Goal: Communication & Community: Ask a question

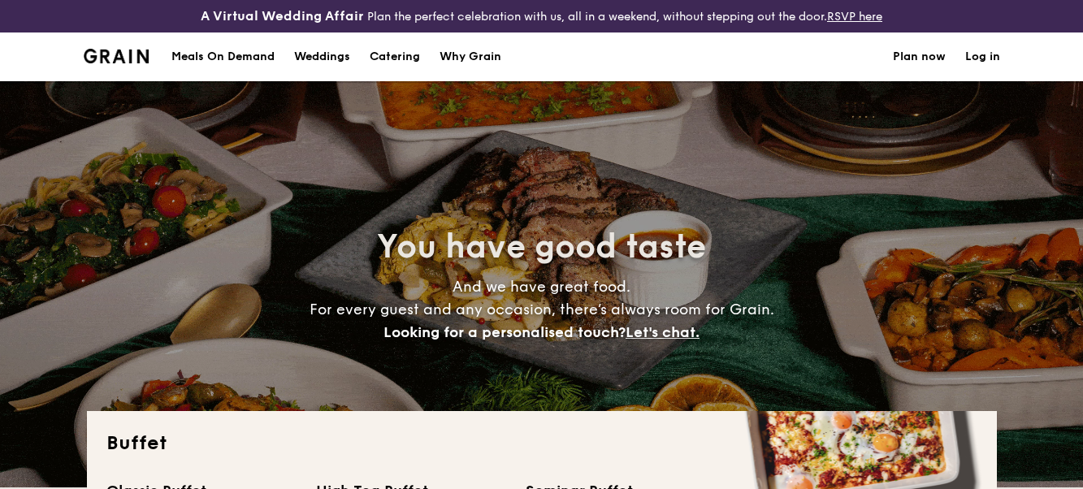
select select
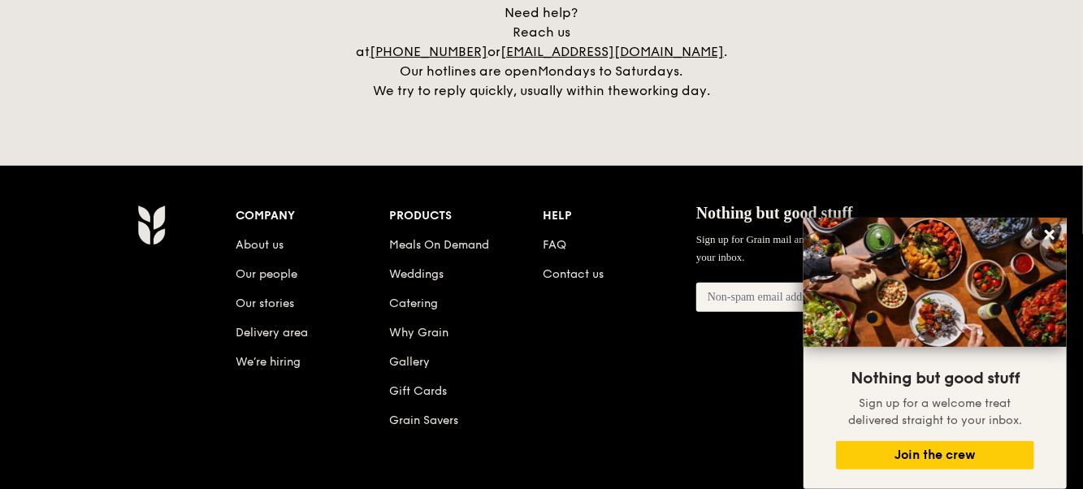
scroll to position [3457, 0]
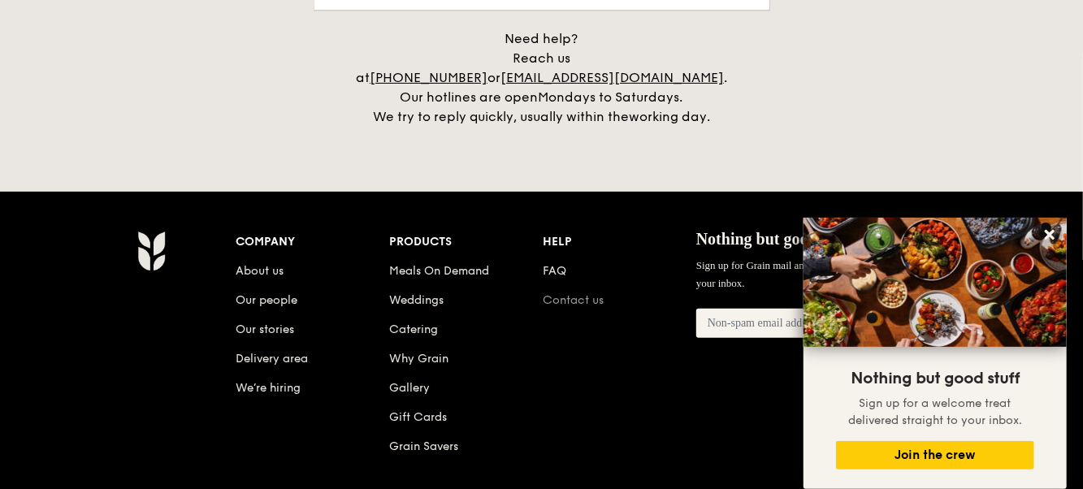
click at [581, 293] on link "Contact us" at bounding box center [573, 300] width 61 height 14
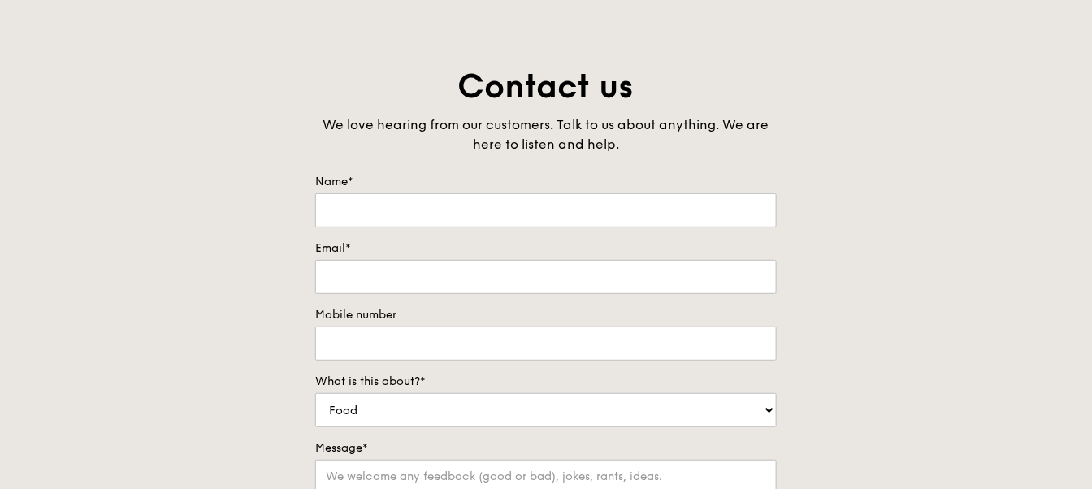
scroll to position [81, 0]
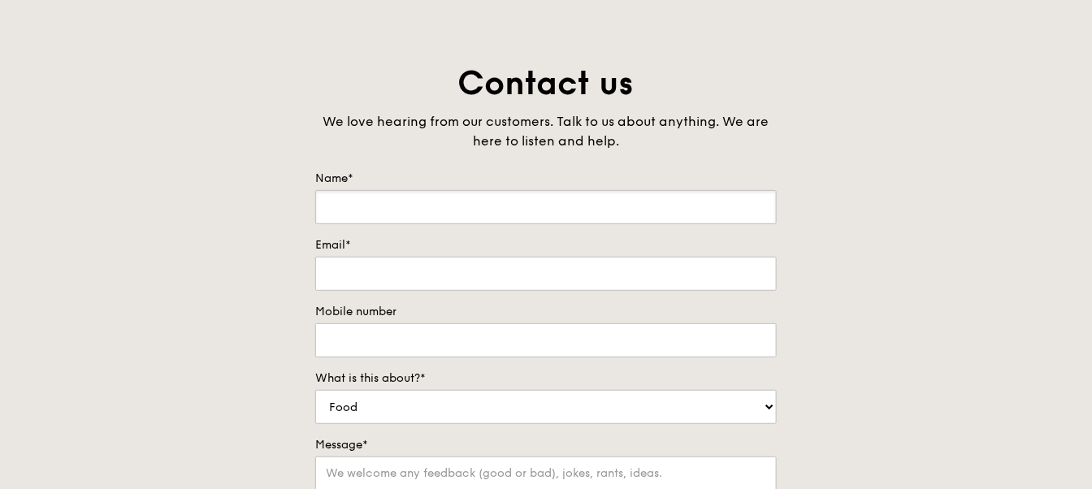
click at [492, 207] on input "Name*" at bounding box center [546, 207] width 462 height 34
type input "[PERSON_NAME] [PERSON_NAME]"
type input "92985097"
click at [437, 271] on input "Email*" at bounding box center [546, 274] width 462 height 34
click at [438, 271] on input "Email*" at bounding box center [546, 274] width 462 height 34
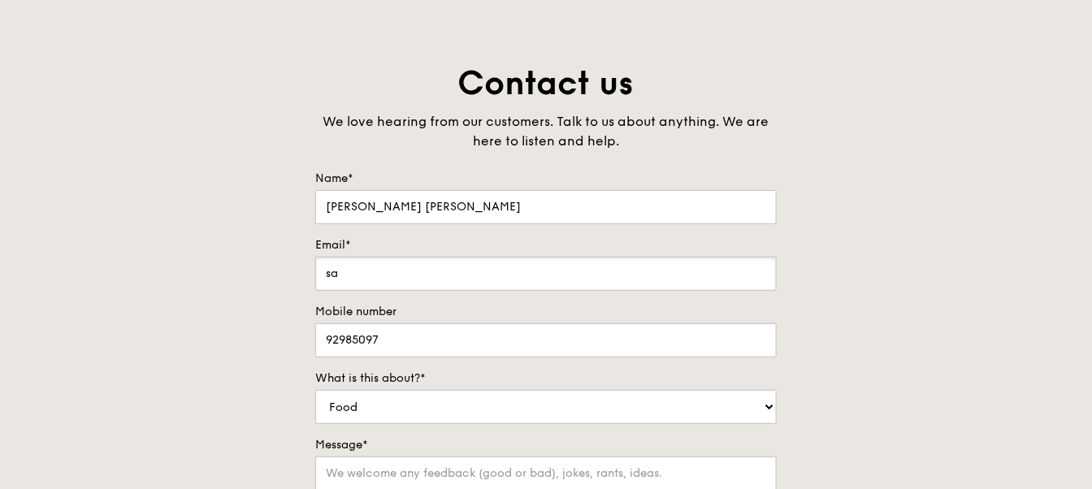
type input "s"
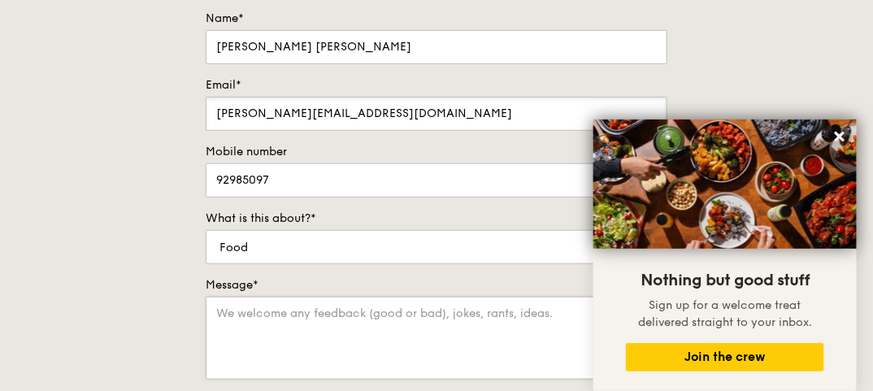
scroll to position [275, 0]
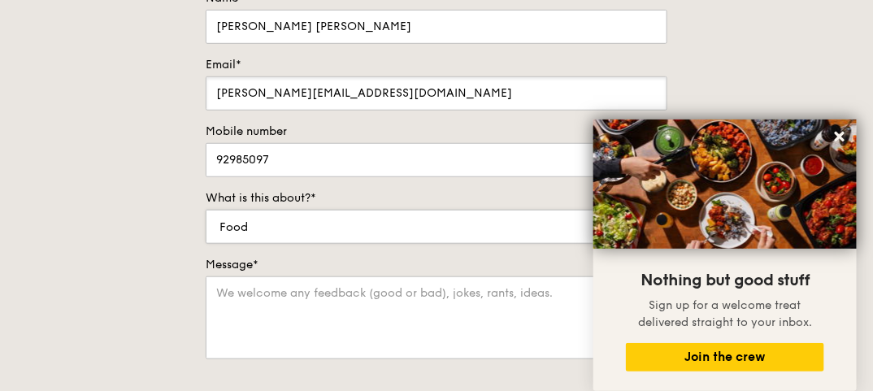
type input "[PERSON_NAME][EMAIL_ADDRESS][DOMAIN_NAME]"
click at [306, 228] on select "Food Service Billing/Payment Catering Others" at bounding box center [437, 227] width 462 height 34
select select "Catering"
click at [206, 210] on select "Food Service Billing/Payment Catering Others" at bounding box center [437, 227] width 462 height 34
click at [125, 262] on div "Contact us We love hearing from our customers. Talk to us about anything. We ar…" at bounding box center [436, 220] width 873 height 679
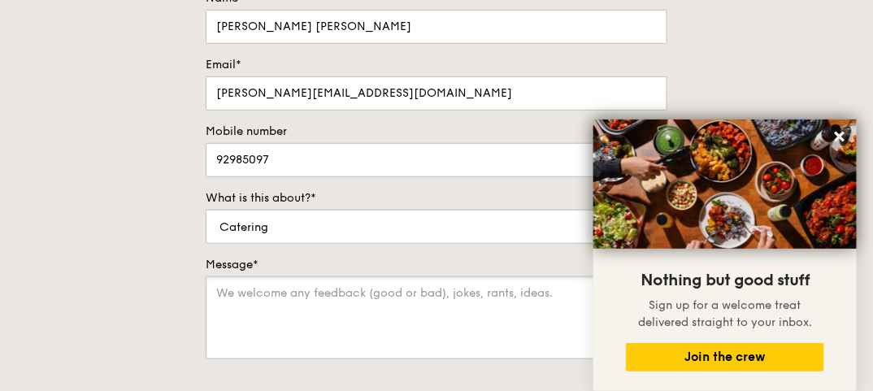
click at [240, 288] on textarea "Message*" at bounding box center [437, 317] width 462 height 83
click at [845, 136] on icon at bounding box center [839, 136] width 15 height 15
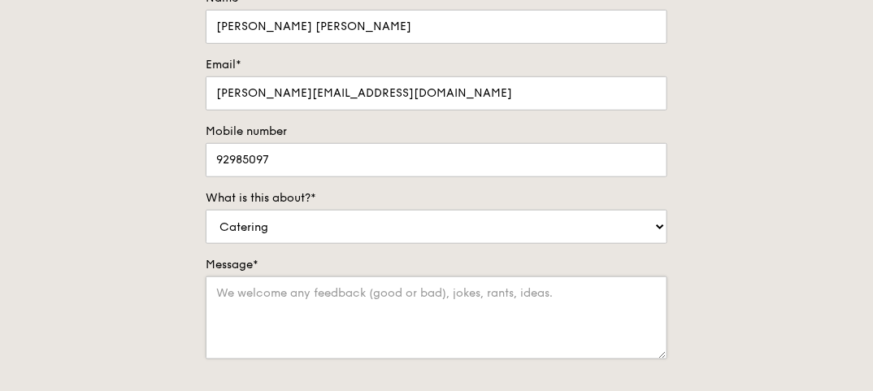
scroll to position [340, 0]
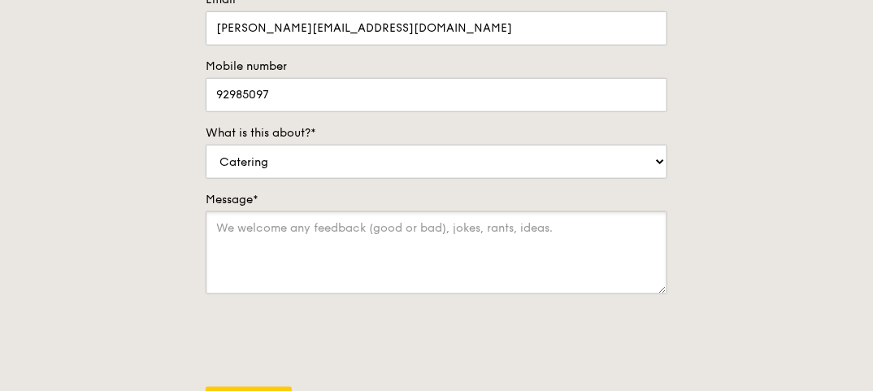
click at [276, 232] on textarea "Message*" at bounding box center [437, 252] width 462 height 83
click at [296, 234] on textarea "Message*" at bounding box center [437, 252] width 462 height 83
click at [297, 215] on textarea "Message*" at bounding box center [437, 252] width 462 height 83
paste textarea "Dear Sir/ Madam, I will like to enquire on a quote for an event on [DATE] up to…"
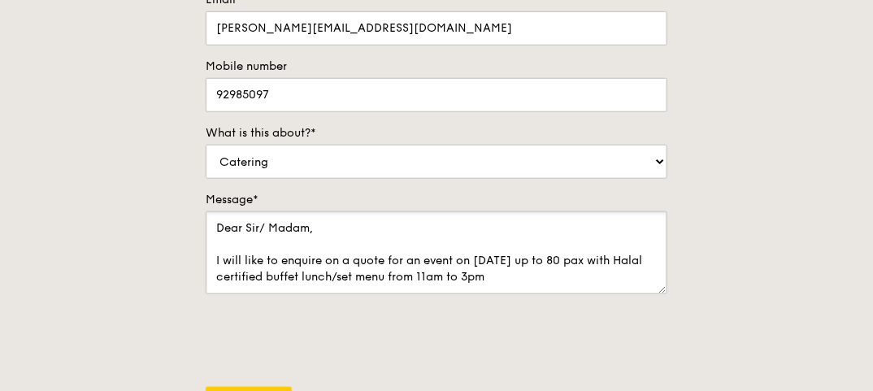
scroll to position [16, 0]
type textarea "Dear Sir/ Madam, I will like to enquire on a quote for an event on [DATE] up to…"
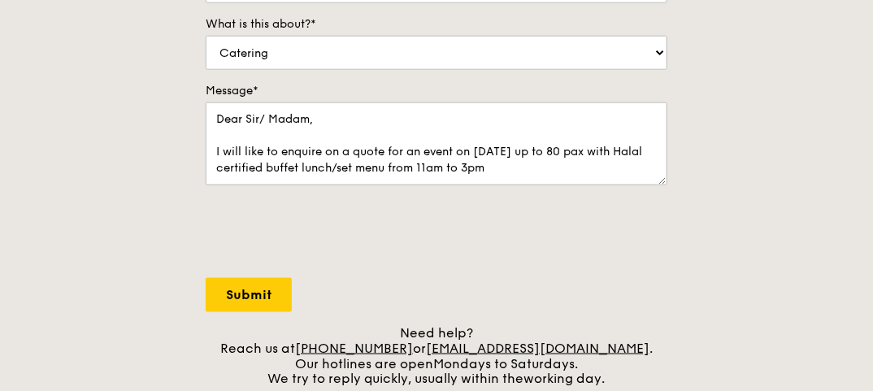
scroll to position [471, 0]
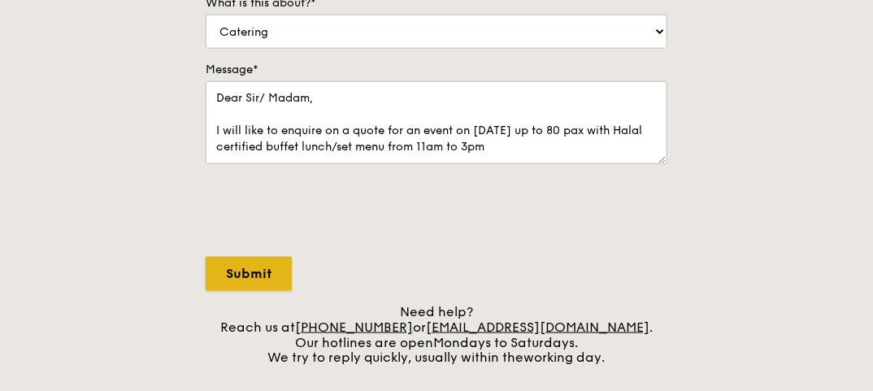
click at [267, 268] on input "Submit" at bounding box center [249, 274] width 86 height 34
select select "Food"
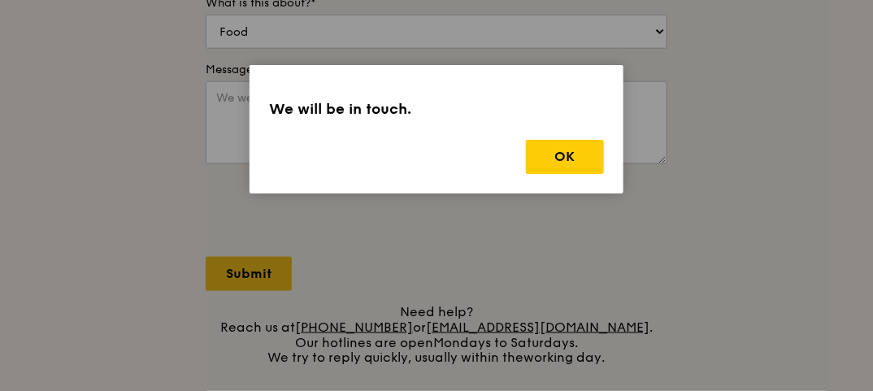
scroll to position [0, 0]
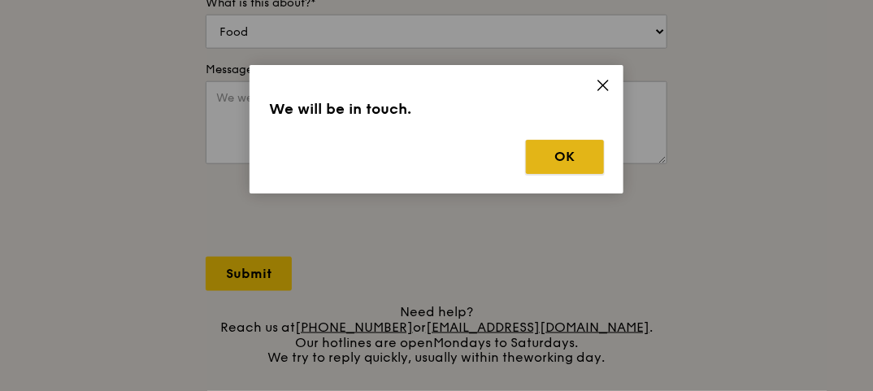
click at [554, 161] on button "OK" at bounding box center [565, 157] width 78 height 34
